Goal: Find specific page/section: Find specific page/section

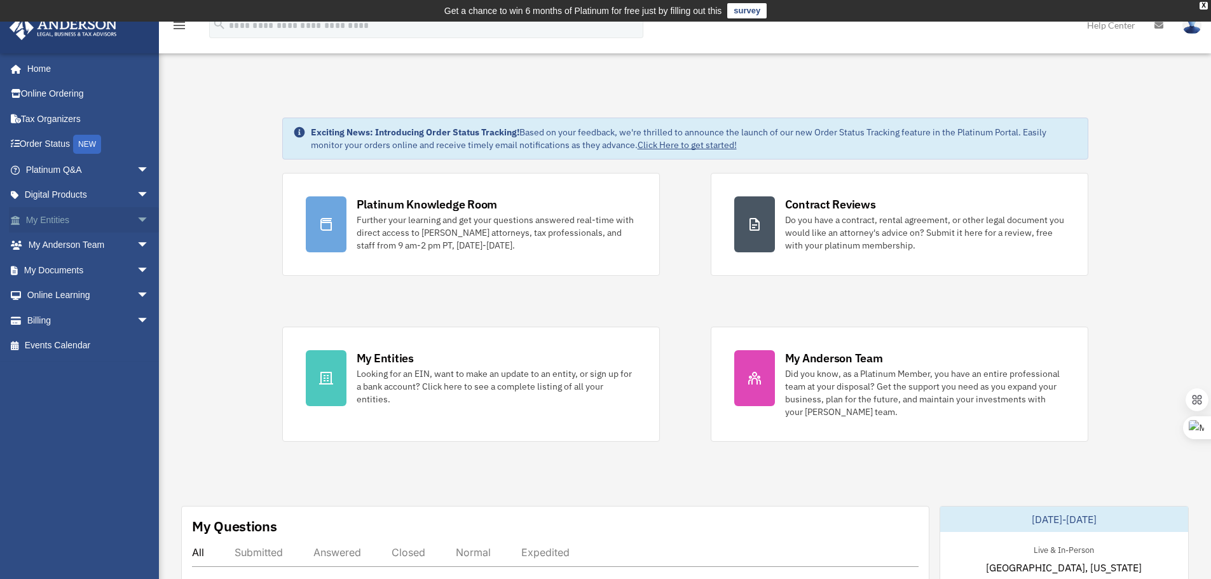
click at [57, 226] on link "My Entities arrow_drop_down" at bounding box center [89, 219] width 160 height 25
click at [137, 217] on span "arrow_drop_down" at bounding box center [149, 220] width 25 height 26
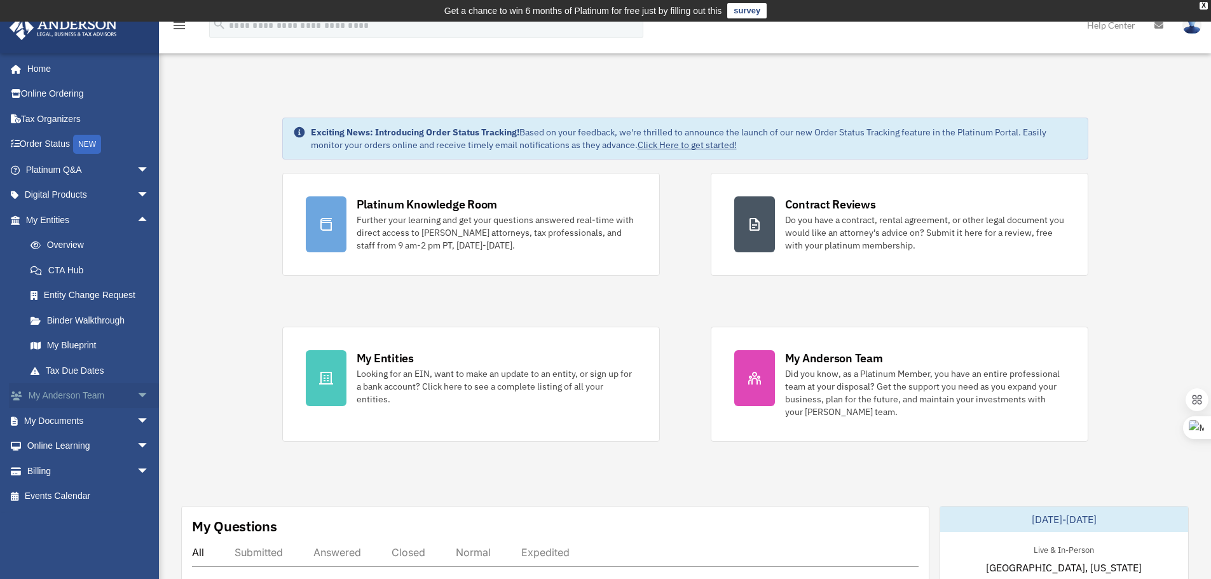
click at [137, 393] on span "arrow_drop_down" at bounding box center [149, 396] width 25 height 26
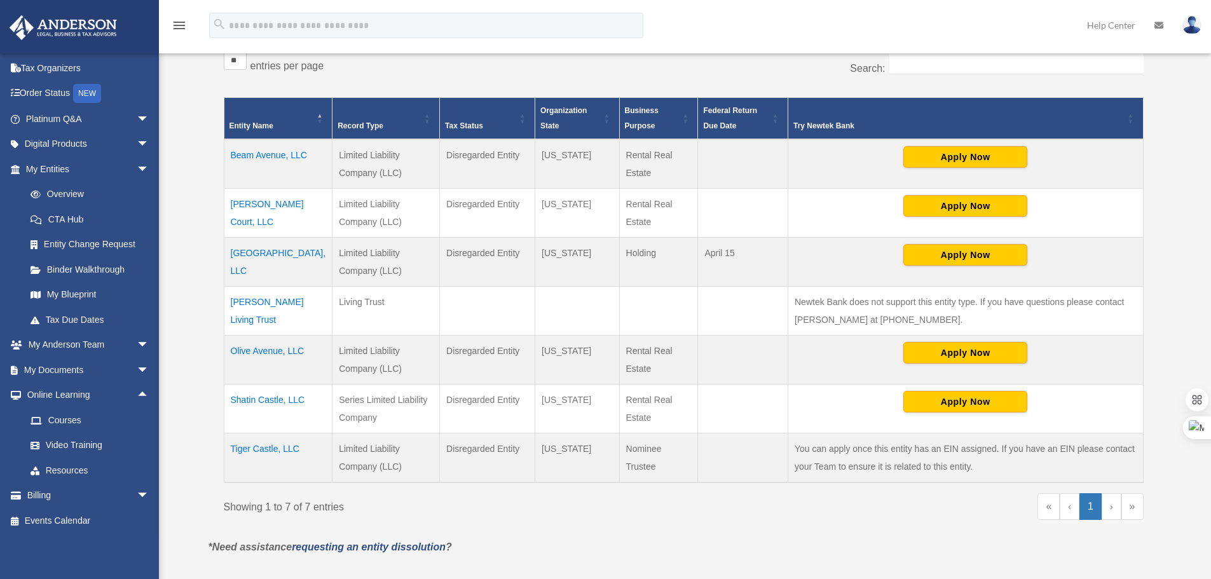
scroll to position [254, 0]
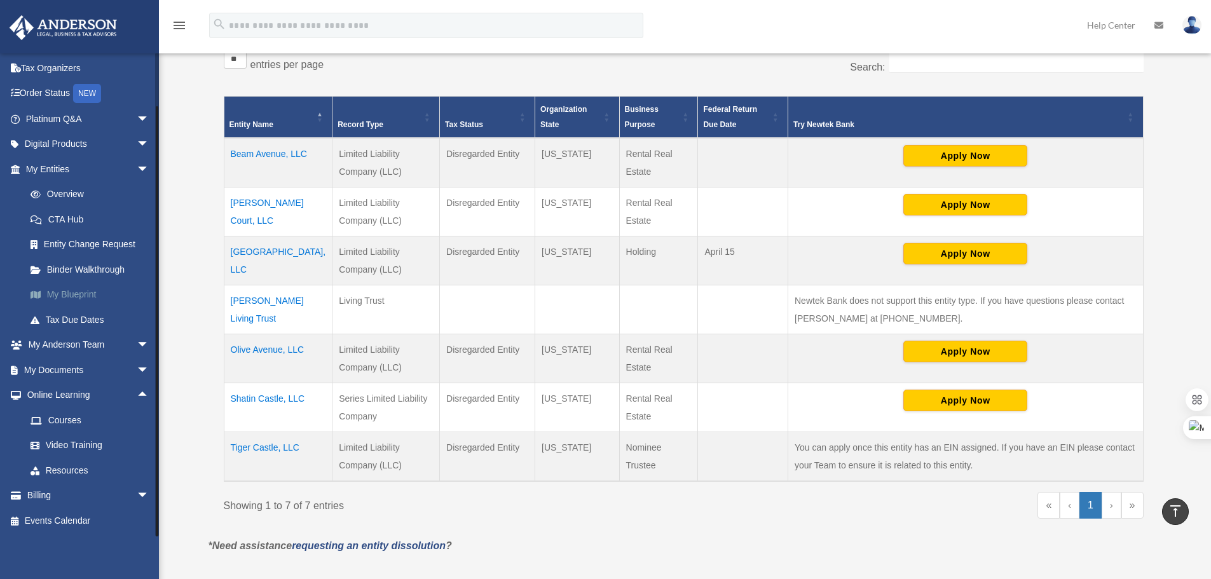
click at [78, 295] on link "My Blueprint" at bounding box center [93, 294] width 151 height 25
